Goal: Communication & Community: Share content

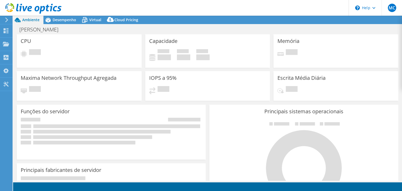
select select "USD"
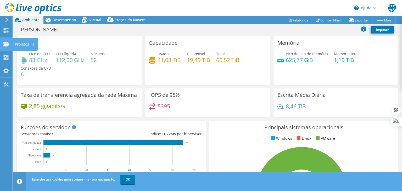
click at [32, 43] on icon at bounding box center [33, 44] width 2 height 3
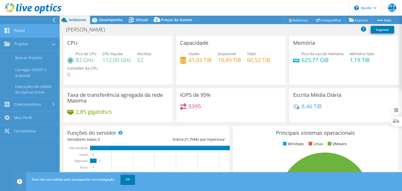
click at [21, 29] on font "Painel" at bounding box center [19, 30] width 11 height 5
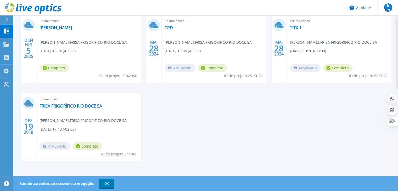
scroll to position [99, 0]
click at [45, 25] on font "[PERSON_NAME]" at bounding box center [56, 28] width 32 height 6
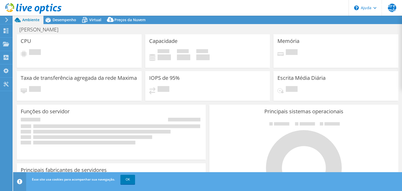
select select "USD"
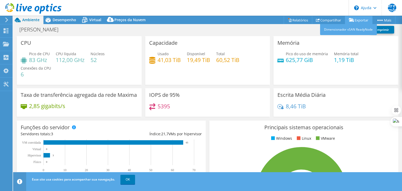
click at [363, 19] on font "Exportar" at bounding box center [362, 20] width 14 height 5
click at [360, 19] on font "Exportar" at bounding box center [362, 20] width 14 height 5
click at [342, 29] on font "Dimensionador vSAN ReadyNode" at bounding box center [348, 29] width 49 height 4
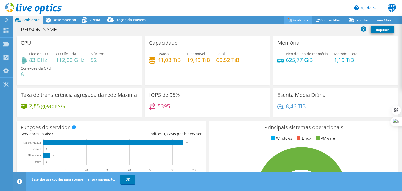
click at [293, 20] on font "Relatórios" at bounding box center [301, 20] width 16 height 5
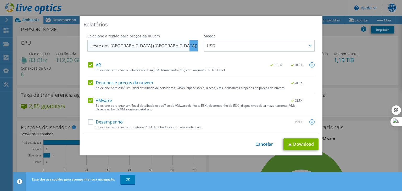
click at [194, 47] on div at bounding box center [194, 45] width 8 height 11
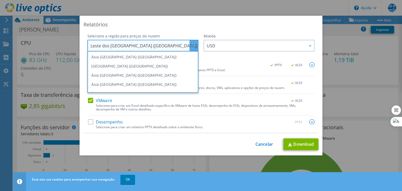
click at [113, 46] on font "Leste dos [GEOGRAPHIC_DATA] ([GEOGRAPHIC_DATA])" at bounding box center [144, 46] width 107 height 6
click at [165, 46] on span "Leste dos [GEOGRAPHIC_DATA] ([GEOGRAPHIC_DATA])" at bounding box center [144, 45] width 107 height 11
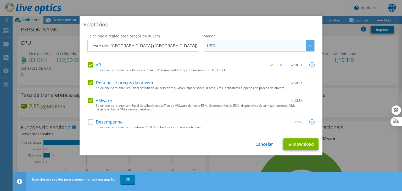
click at [309, 44] on div at bounding box center [310, 45] width 8 height 11
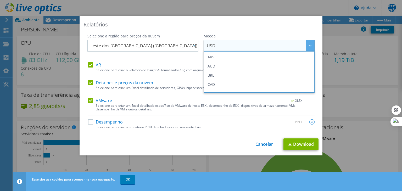
click at [264, 28] on div "Relatórios" at bounding box center [201, 24] width 235 height 7
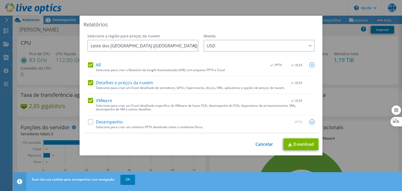
click at [89, 123] on label "Desempenho" at bounding box center [105, 121] width 35 height 5
click at [0, 0] on input "Desempenho" at bounding box center [0, 0] width 0 height 0
click at [310, 123] on img at bounding box center [312, 121] width 5 height 5
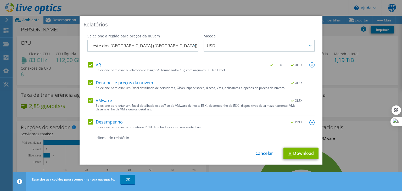
click at [310, 123] on img at bounding box center [312, 122] width 5 height 5
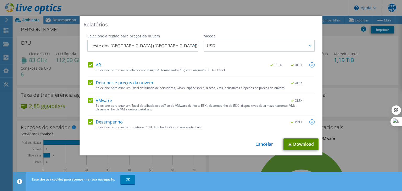
click at [297, 143] on font "Download" at bounding box center [303, 144] width 21 height 6
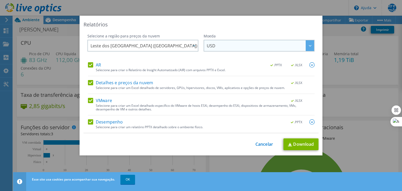
click at [309, 45] on icon at bounding box center [310, 46] width 3 height 2
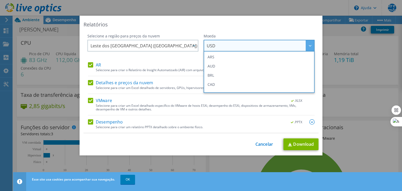
click at [309, 45] on icon at bounding box center [310, 46] width 3 height 2
click at [261, 144] on font "Cancelar" at bounding box center [265, 144] width 18 height 6
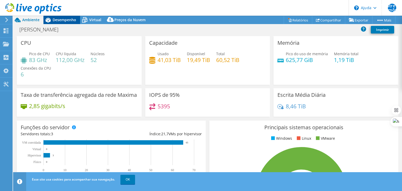
click at [65, 20] on font "Desempenho" at bounding box center [65, 19] width 24 height 5
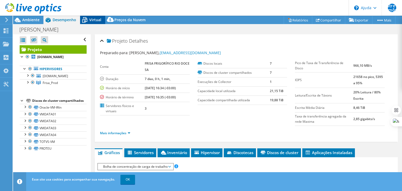
click at [92, 20] on font "Virtual" at bounding box center [95, 19] width 12 height 5
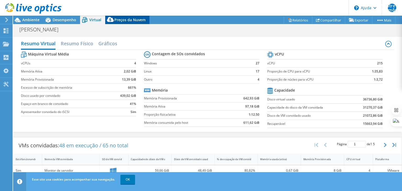
click at [118, 22] on div "Preços da Nuvem" at bounding box center [127, 20] width 44 height 8
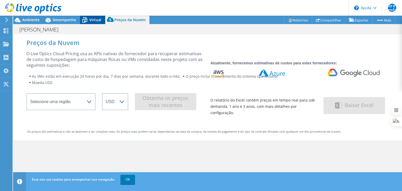
click at [95, 22] on div "Virtual" at bounding box center [92, 20] width 25 height 8
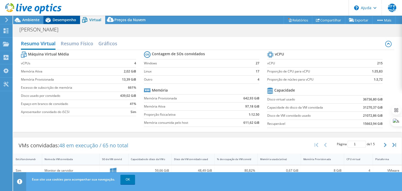
click at [59, 19] on font "Desempenho" at bounding box center [65, 19] width 24 height 5
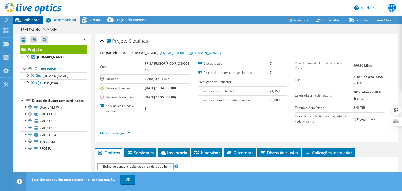
click at [31, 19] on font "Ambiente" at bounding box center [30, 19] width 17 height 5
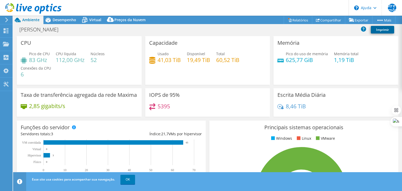
click at [382, 28] on font "Imprimir" at bounding box center [382, 30] width 13 height 4
click at [327, 20] on font "Compartilhar" at bounding box center [331, 20] width 21 height 5
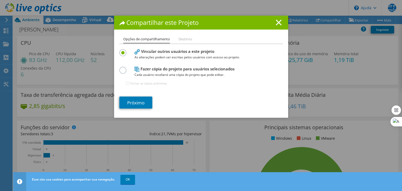
click at [123, 68] on label at bounding box center [123, 67] width 9 height 1
click at [0, 0] on input "radio" at bounding box center [0, 0] width 0 height 0
click at [126, 83] on input "Tornar as cópias anônimas." at bounding box center [127, 83] width 3 height 3
checkbox input "false"
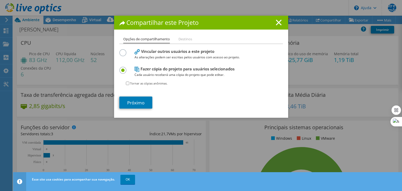
click at [183, 39] on font "Destinos" at bounding box center [186, 39] width 14 height 5
click at [129, 105] on font "Próximo" at bounding box center [135, 103] width 17 height 6
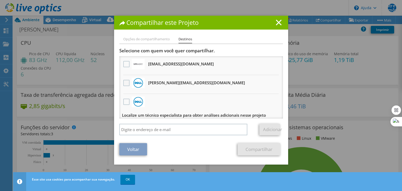
click at [124, 84] on label at bounding box center [127, 83] width 8 height 6
click at [0, 0] on input "checkbox" at bounding box center [0, 0] width 0 height 0
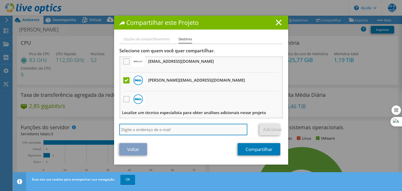
click at [140, 128] on input "search" at bounding box center [183, 130] width 128 height 12
type input "g"
type input "[PERSON_NAME][EMAIL_ADDRESS][DOMAIN_NAME]"
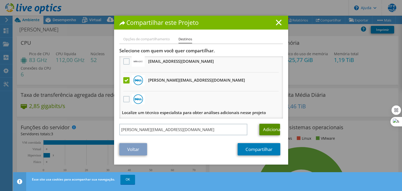
click at [269, 129] on font "Adicionar" at bounding box center [272, 130] width 19 height 6
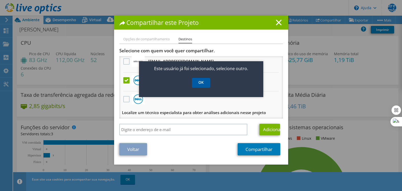
click at [199, 83] on font "OK" at bounding box center [201, 82] width 5 height 5
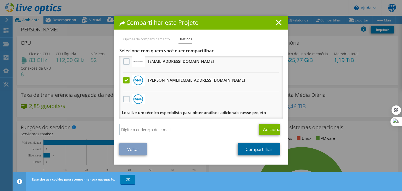
click at [254, 150] on font "Compartilhar" at bounding box center [259, 150] width 27 height 6
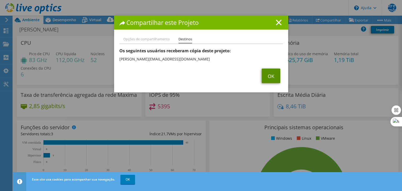
click at [270, 75] on font "OK" at bounding box center [271, 76] width 7 height 6
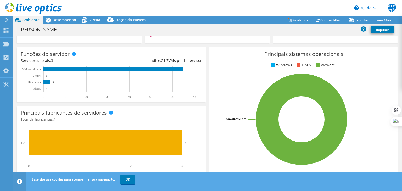
scroll to position [0, 0]
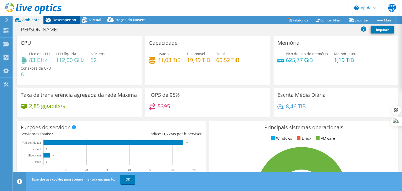
click at [66, 19] on font "Desempenho" at bounding box center [65, 19] width 24 height 5
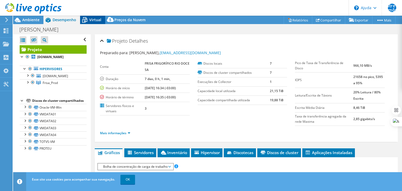
click at [95, 19] on font "Virtual" at bounding box center [95, 19] width 12 height 5
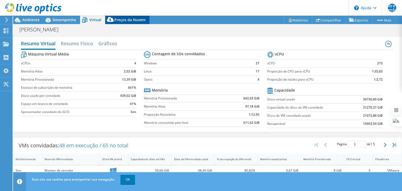
click at [118, 19] on font "Preços da Nuvem" at bounding box center [129, 19] width 31 height 5
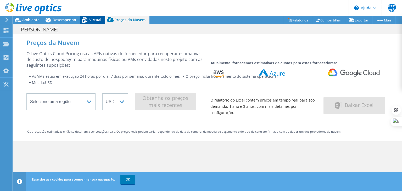
click at [90, 20] on font "Virtual" at bounding box center [95, 19] width 12 height 5
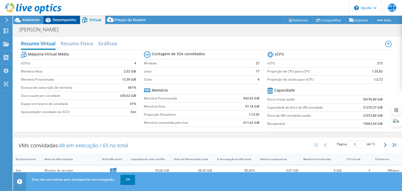
click at [73, 20] on font "Desempenho" at bounding box center [65, 19] width 24 height 5
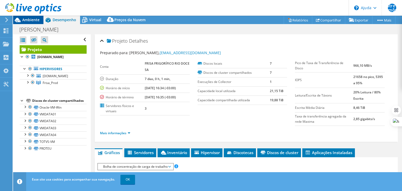
click at [25, 19] on font "Ambiente" at bounding box center [30, 19] width 17 height 5
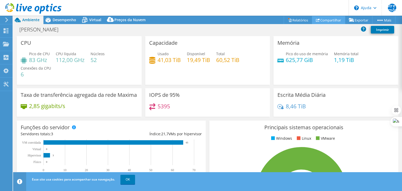
click at [329, 20] on font "Compartilhar" at bounding box center [331, 20] width 21 height 5
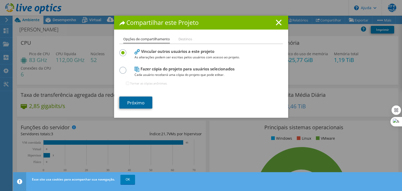
click at [133, 101] on font "Próximo" at bounding box center [135, 103] width 17 height 6
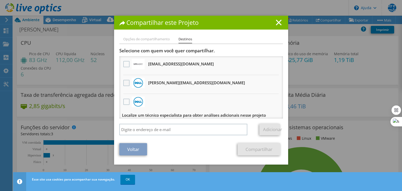
click at [128, 84] on label at bounding box center [127, 83] width 8 height 6
click at [0, 0] on input "checkbox" at bounding box center [0, 0] width 0 height 0
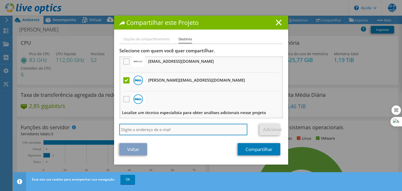
click at [161, 127] on input "search" at bounding box center [183, 130] width 128 height 12
drag, startPoint x: 172, startPoint y: 130, endPoint x: 113, endPoint y: 128, distance: 58.4
click at [114, 128] on div "Opções de compartilhamento Destinos Vincular outros usuários a este projeto As …" at bounding box center [201, 100] width 174 height 128
paste input "[PERSON_NAME] <[PERSON_NAME][EMAIL_ADDRESS][DOMAIN_NAME]>"
click at [229, 130] on input "[PERSON_NAME] <[PERSON_NAME][EMAIL_ADDRESS][DOMAIN_NAME]>" at bounding box center [183, 130] width 128 height 12
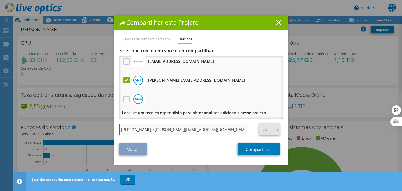
drag, startPoint x: 148, startPoint y: 129, endPoint x: 117, endPoint y: 128, distance: 30.9
click at [119, 128] on input "[PERSON_NAME] <[PERSON_NAME][EMAIL_ADDRESS][DOMAIN_NAME]>" at bounding box center [183, 130] width 128 height 12
click at [204, 127] on input "[PERSON_NAME][EMAIL_ADDRESS][DOMAIN_NAME]>" at bounding box center [183, 130] width 128 height 12
type input "[PERSON_NAME][EMAIL_ADDRESS][DOMAIN_NAME]"
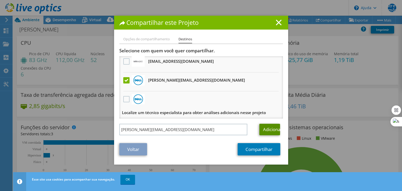
click at [271, 129] on font "Adicionar" at bounding box center [272, 130] width 19 height 6
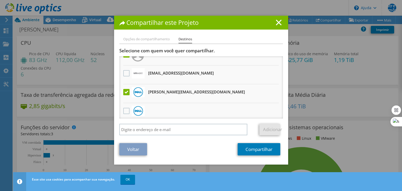
scroll to position [21, 0]
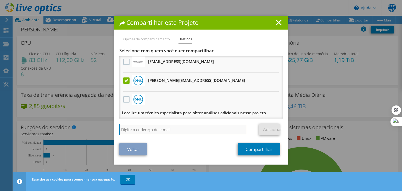
click at [149, 126] on input "search" at bounding box center [183, 130] width 128 height 12
paste input "[PERSON_NAME][EMAIL_ADDRESS][DOMAIN_NAME]"
type input "[PERSON_NAME][EMAIL_ADDRESS][DOMAIN_NAME]"
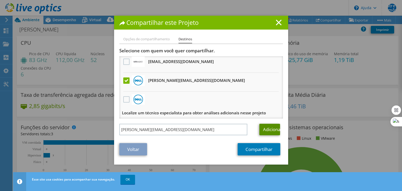
click at [264, 129] on font "Adicionar" at bounding box center [272, 130] width 19 height 6
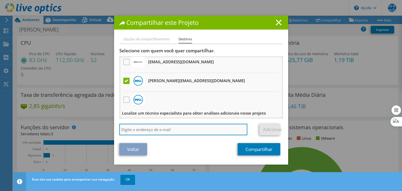
click at [140, 126] on input "search" at bounding box center [183, 130] width 128 height 12
paste input "[PERSON_NAME][EMAIL_ADDRESS][DOMAIN_NAME]"
type input "[PERSON_NAME][EMAIL_ADDRESS][DOMAIN_NAME]"
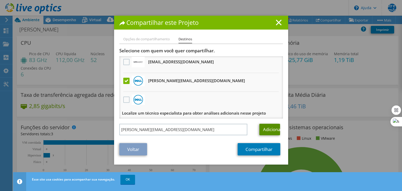
click at [268, 130] on font "Adicionar" at bounding box center [272, 130] width 19 height 6
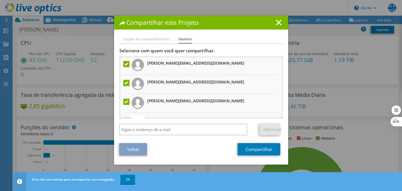
scroll to position [59, 0]
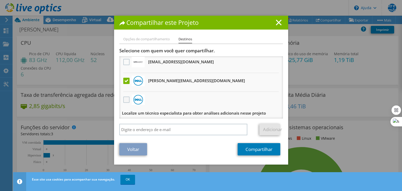
click at [126, 97] on label at bounding box center [127, 100] width 8 height 6
click at [0, 0] on input "checkbox" at bounding box center [0, 0] width 0 height 0
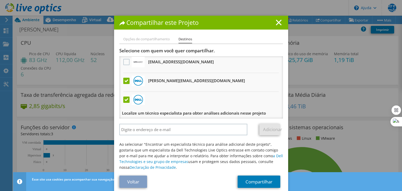
click at [126, 97] on label at bounding box center [127, 100] width 8 height 6
click at [0, 0] on input "checkbox" at bounding box center [0, 0] width 0 height 0
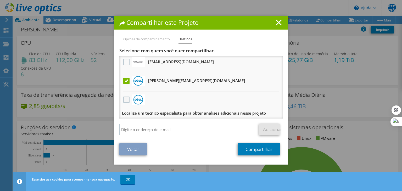
click at [126, 97] on label at bounding box center [127, 100] width 8 height 6
click at [0, 0] on input "checkbox" at bounding box center [0, 0] width 0 height 0
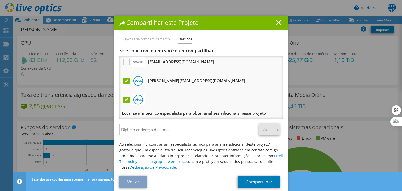
click at [126, 97] on label at bounding box center [127, 100] width 8 height 6
click at [0, 0] on input "checkbox" at bounding box center [0, 0] width 0 height 0
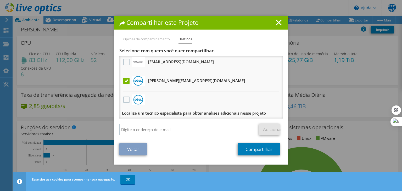
click at [155, 40] on font "Opções de compartilhamento" at bounding box center [146, 39] width 47 height 5
click at [255, 149] on font "Compartilhar" at bounding box center [259, 150] width 27 height 6
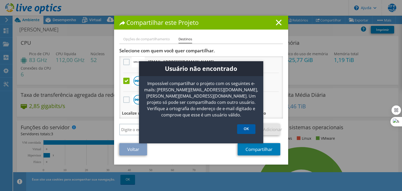
click at [249, 124] on link "OK" at bounding box center [246, 129] width 18 height 10
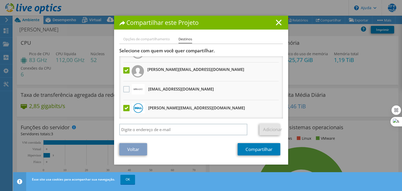
scroll to position [0, 0]
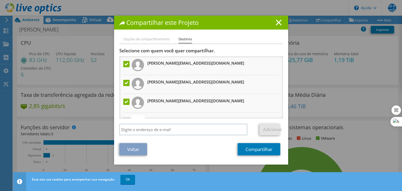
click at [125, 64] on label at bounding box center [127, 64] width 8 height 6
click at [0, 0] on input "checkbox" at bounding box center [0, 0] width 0 height 0
click at [127, 82] on label at bounding box center [127, 83] width 8 height 6
click at [0, 0] on input "checkbox" at bounding box center [0, 0] width 0 height 0
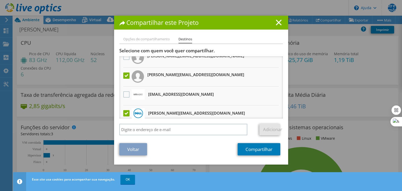
scroll to position [25, 0]
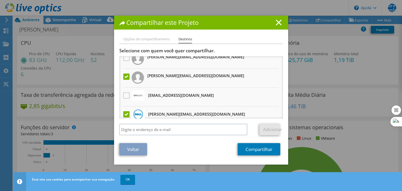
click at [124, 76] on label at bounding box center [127, 77] width 8 height 6
click at [0, 0] on input "checkbox" at bounding box center [0, 0] width 0 height 0
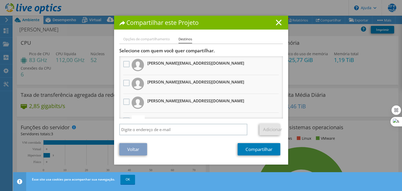
scroll to position [59, 0]
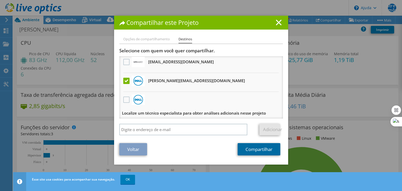
click at [250, 149] on font "Compartilhar" at bounding box center [259, 150] width 27 height 6
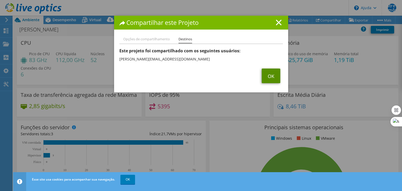
click at [270, 74] on font "OK" at bounding box center [271, 76] width 7 height 6
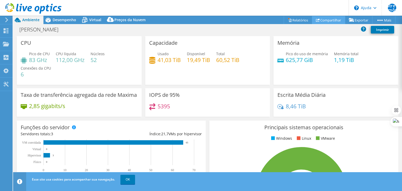
click at [329, 19] on font "Compartilhar" at bounding box center [331, 20] width 21 height 5
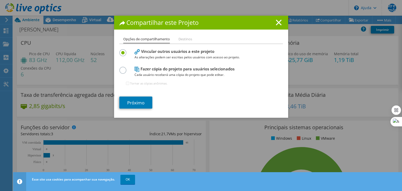
click at [184, 39] on font "Destinos" at bounding box center [186, 39] width 14 height 5
click at [185, 38] on font "Destinos" at bounding box center [186, 39] width 14 height 5
click at [136, 101] on font "Próximo" at bounding box center [135, 103] width 17 height 6
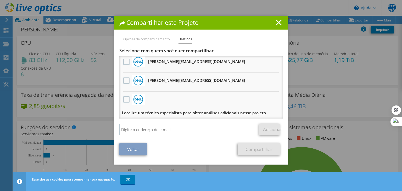
scroll to position [0, 0]
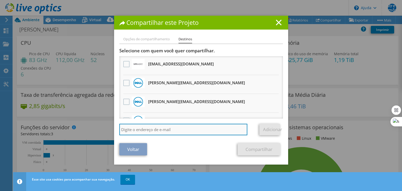
click at [160, 128] on input "search" at bounding box center [183, 130] width 128 height 12
paste input "[PERSON_NAME] <[PERSON_NAME][EMAIL_ADDRESS][DOMAIN_NAME]>"
type input "[PERSON_NAME][EMAIL_ADDRESS][DOMAIN_NAME]"
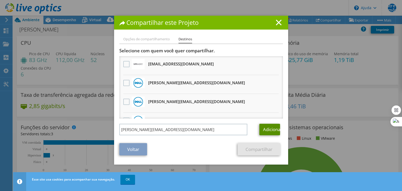
click at [266, 130] on font "Adicionar" at bounding box center [272, 130] width 19 height 6
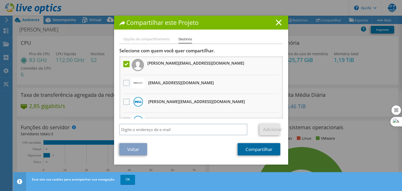
click at [261, 150] on font "Compartilhar" at bounding box center [259, 150] width 27 height 6
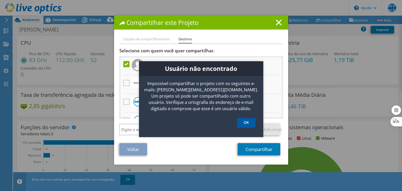
click at [253, 119] on link "OK" at bounding box center [246, 123] width 18 height 10
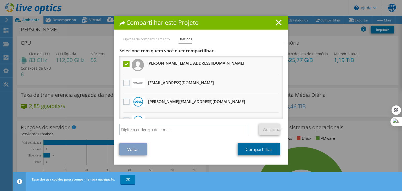
click at [250, 146] on font "Compartilhar" at bounding box center [259, 149] width 27 height 6
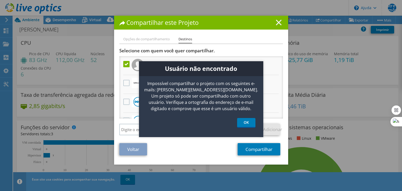
click at [276, 22] on icon at bounding box center [279, 23] width 6 height 6
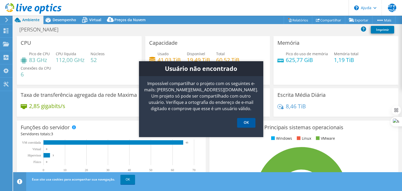
click at [248, 125] on link "OK" at bounding box center [246, 123] width 18 height 10
